Goal: Navigation & Orientation: Find specific page/section

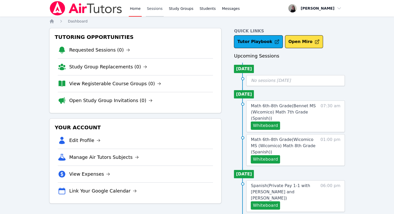
click at [150, 11] on link "Sessions" at bounding box center [155, 8] width 18 height 17
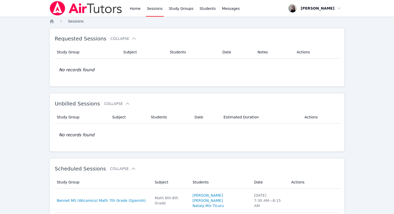
click at [73, 23] on link "Sessions" at bounding box center [76, 21] width 16 height 5
click at [52, 20] on icon "Breadcrumb" at bounding box center [52, 21] width 4 height 4
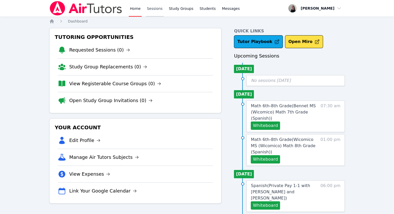
click at [154, 10] on link "Sessions" at bounding box center [155, 8] width 18 height 17
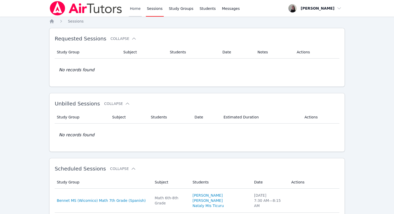
click at [135, 10] on link "Home" at bounding box center [135, 8] width 13 height 17
